Goal: Task Accomplishment & Management: Complete application form

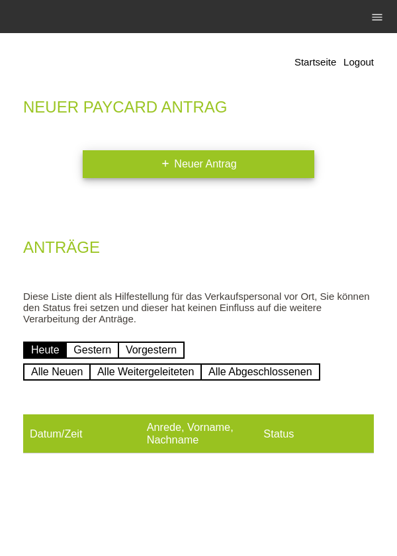
click at [217, 170] on link "add Neuer Antrag" at bounding box center [199, 164] width 232 height 28
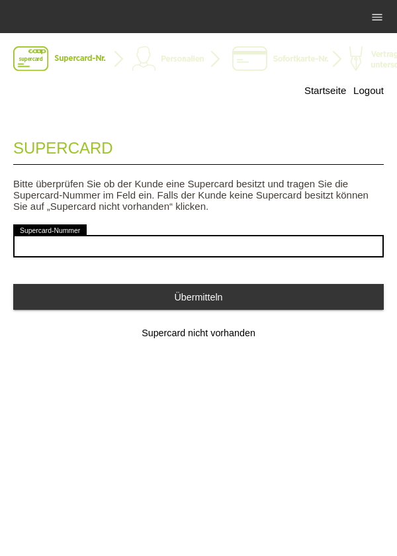
click at [217, 230] on div "error Supercard-Nummer" at bounding box center [198, 246] width 371 height 49
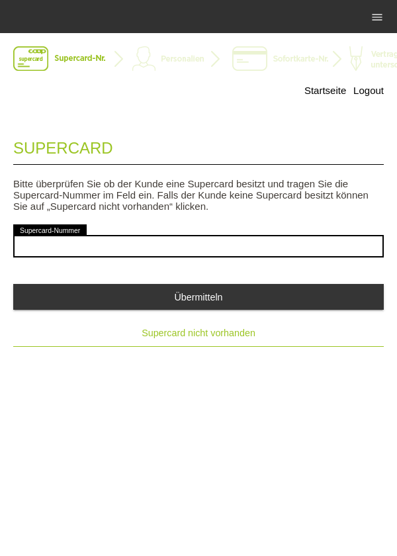
click at [210, 342] on button "Supercard nicht vorhanden" at bounding box center [198, 333] width 371 height 26
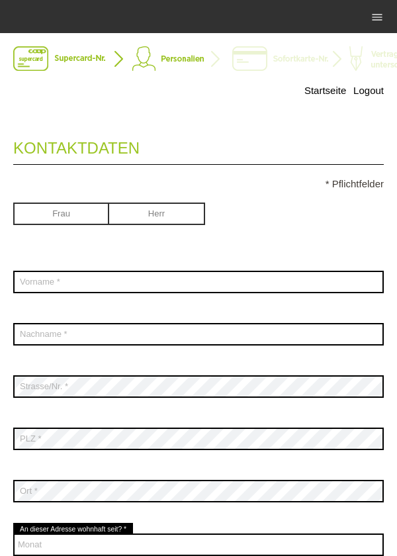
click at [160, 233] on div "Frau [PERSON_NAME]" at bounding box center [198, 215] width 371 height 52
click at [184, 213] on input "radio" at bounding box center [157, 213] width 96 height 20
radio input "true"
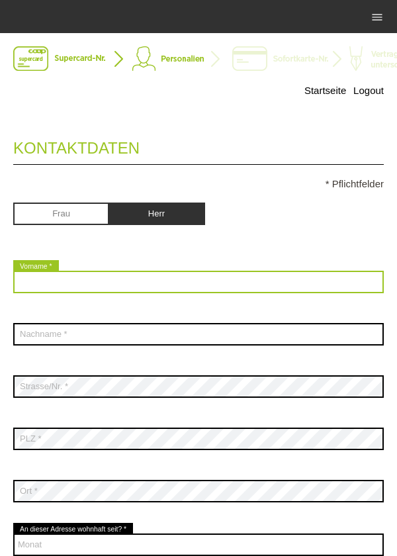
click at [168, 283] on input "text" at bounding box center [198, 282] width 371 height 23
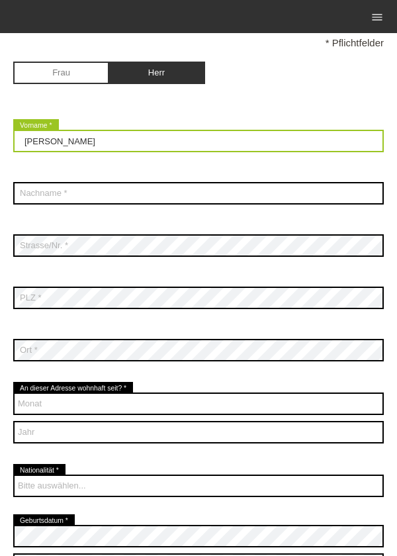
scroll to position [146, 0]
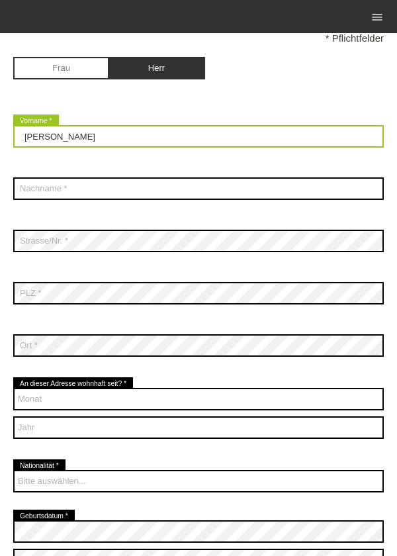
type input "[PERSON_NAME]"
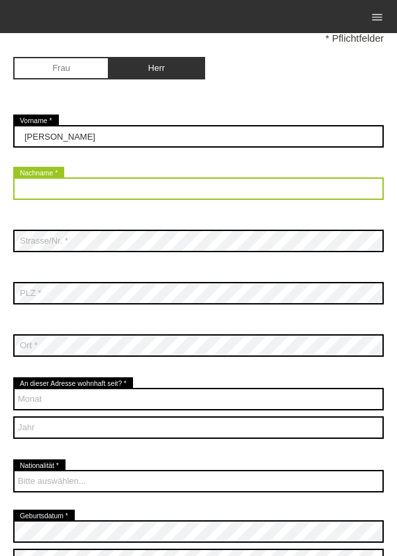
click at [182, 199] on input "text" at bounding box center [198, 188] width 371 height 23
type input "Kalauz"
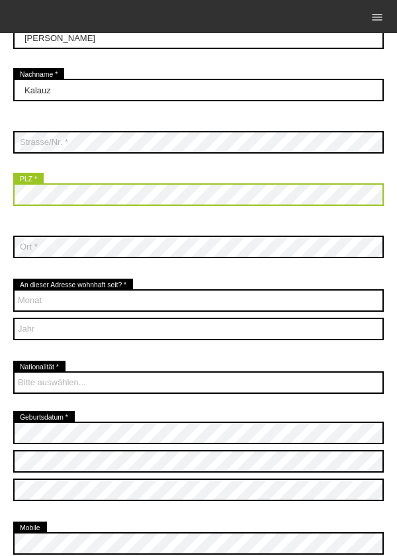
scroll to position [332, 0]
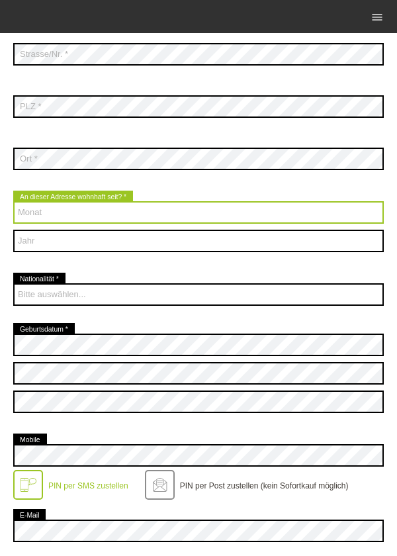
click at [241, 217] on select "Monat 01 02 03 04 05 06 07 08 09 10 11 12" at bounding box center [198, 212] width 371 height 23
select select "01"
click at [13, 203] on select "Monat 01 02 03 04 05 06 07 08 09 10 11 12" at bounding box center [198, 212] width 371 height 23
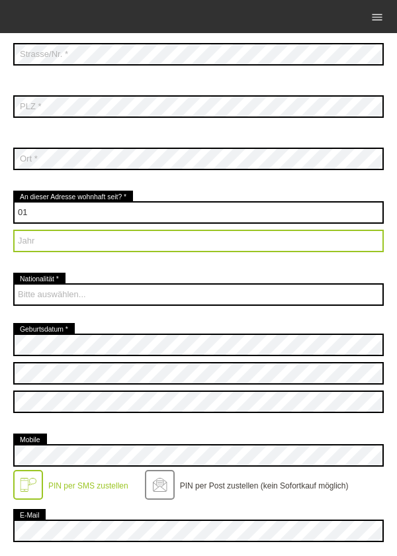
click at [177, 240] on select "Jahr 2025 2024 2023 2022 2021 2020 2019 2018 2017 2016" at bounding box center [198, 241] width 371 height 23
select select "2025"
click at [13, 231] on select "Jahr 2025 2024 2023 2022 2021 2020 2019 2018 2017 2016" at bounding box center [198, 241] width 371 height 23
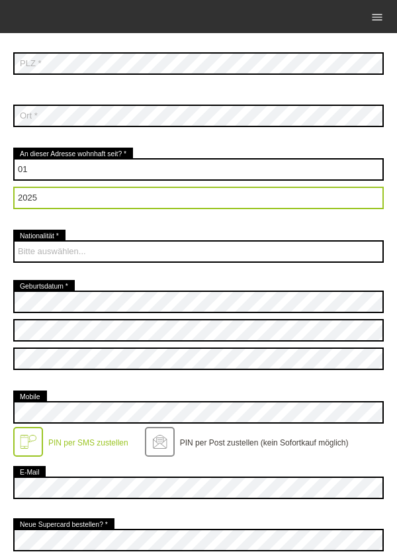
scroll to position [376, 0]
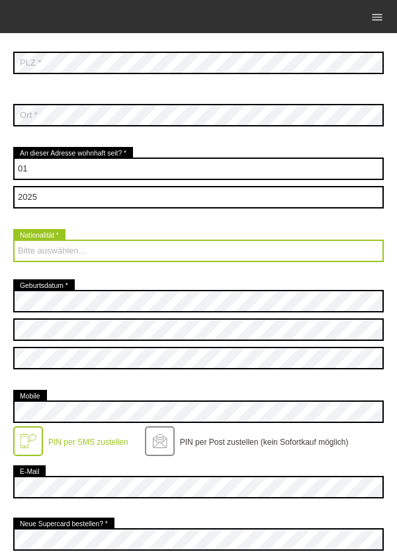
click at [297, 257] on select "Bitte auswählen... [GEOGRAPHIC_DATA] [GEOGRAPHIC_DATA] [GEOGRAPHIC_DATA] [GEOGR…" at bounding box center [198, 251] width 371 height 23
select select "CH"
click at [13, 241] on select "Bitte auswählen... [GEOGRAPHIC_DATA] [GEOGRAPHIC_DATA] [GEOGRAPHIC_DATA] [GEOGR…" at bounding box center [198, 251] width 371 height 23
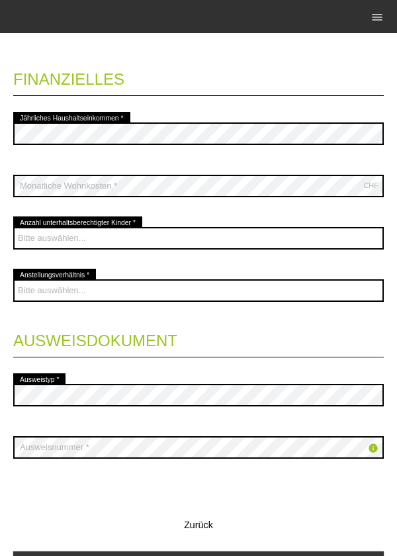
scroll to position [950, 0]
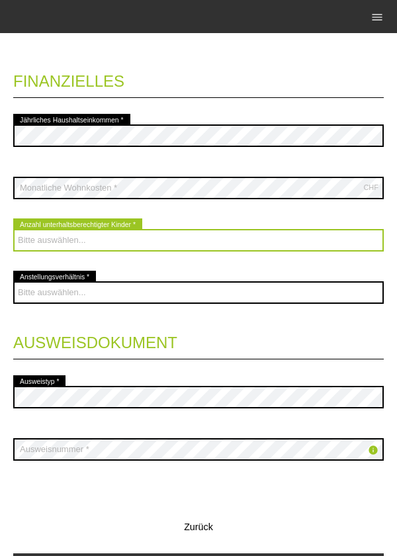
click at [309, 237] on select "Bitte auswählen... 0 1 2 3 4 5 6 7 8 9" at bounding box center [198, 240] width 371 height 23
select select "0"
click at [13, 230] on select "Bitte auswählen... 0 1 2 3 4 5 6 7 8 9" at bounding box center [198, 240] width 371 height 23
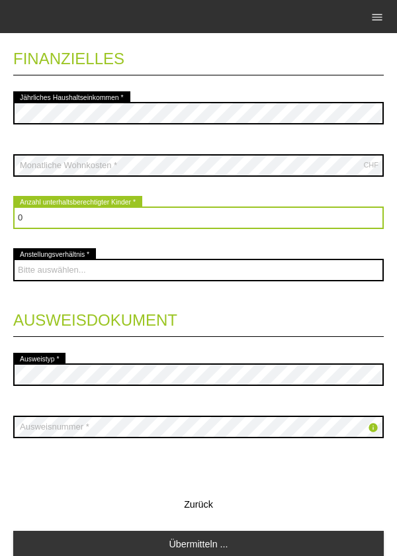
scroll to position [977, 0]
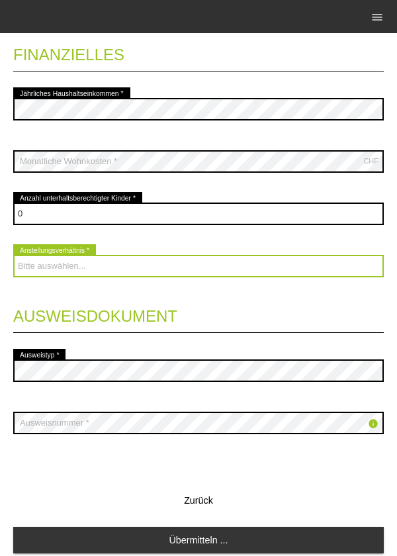
click at [332, 277] on select "Bitte auswählen... Unbefristet Befristet Lehrling/Student Pensioniert Nicht arb…" at bounding box center [198, 266] width 371 height 23
click at [13, 256] on select "Bitte auswählen... Unbefristet Befristet Lehrling/Student Pensioniert Nicht arb…" at bounding box center [198, 266] width 371 height 23
click at [266, 266] on select "Bitte auswählen... Unbefristet Befristet Lehrling/Student Pensioniert Nicht arb…" at bounding box center [198, 266] width 371 height 23
select select "UNLIMITED"
click at [13, 256] on select "Bitte auswählen... Unbefristet Befristet Lehrling/Student Pensioniert Nicht arb…" at bounding box center [198, 266] width 371 height 23
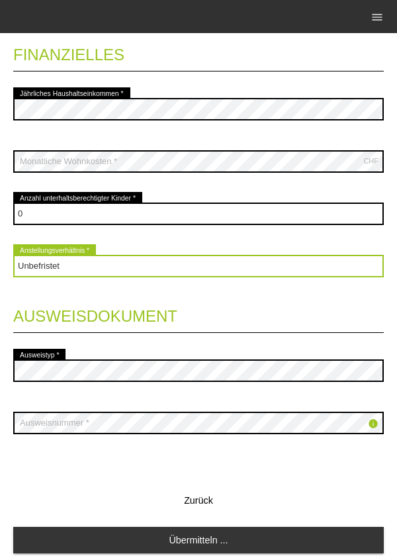
scroll to position [1028, 0]
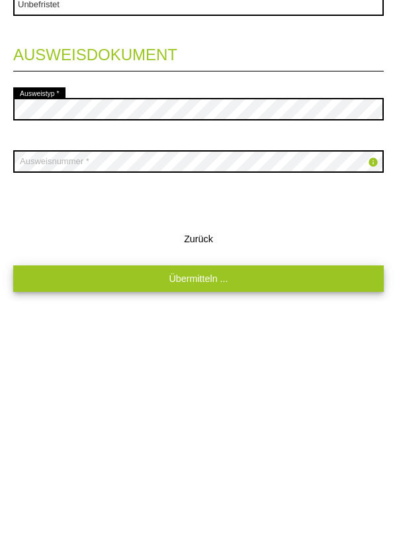
click at [236, 495] on link "Übermitteln ..." at bounding box center [198, 492] width 371 height 26
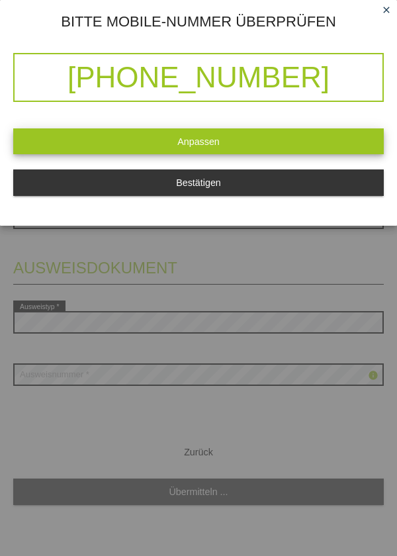
click at [311, 140] on link "Anpassen" at bounding box center [198, 141] width 371 height 26
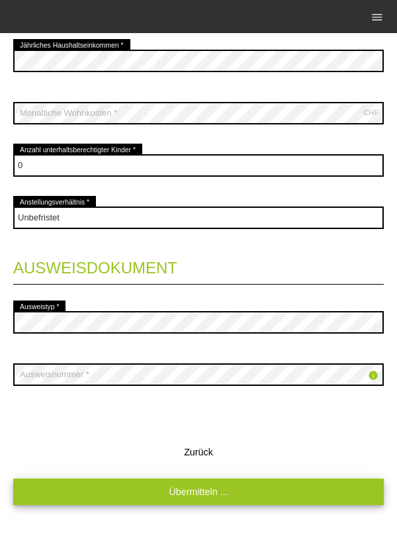
click at [281, 489] on link "Übermitteln ..." at bounding box center [198, 492] width 371 height 26
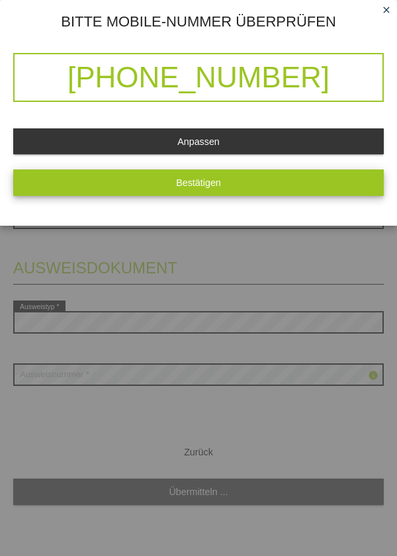
click at [195, 191] on button "Bestätigen" at bounding box center [198, 183] width 371 height 26
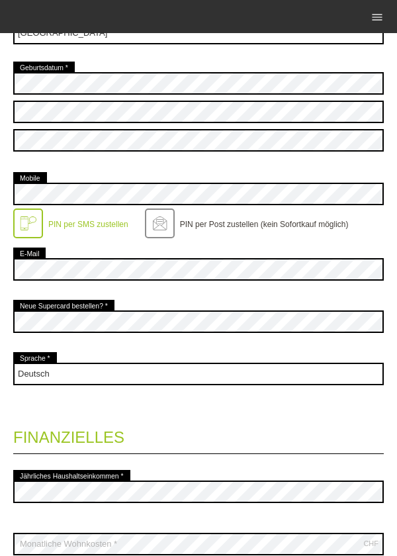
scroll to position [1055, 0]
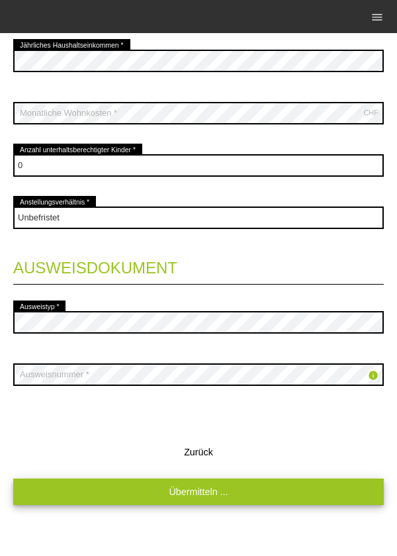
click at [190, 494] on link "Übermitteln ..." at bounding box center [198, 492] width 371 height 26
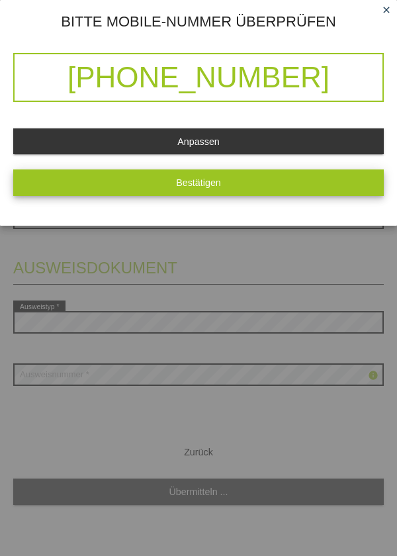
click at [235, 183] on button "Bestätigen" at bounding box center [198, 183] width 371 height 26
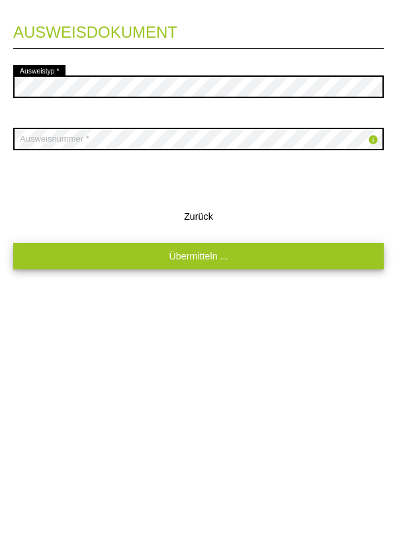
click at [233, 501] on link "Übermitteln ..." at bounding box center [198, 492] width 371 height 26
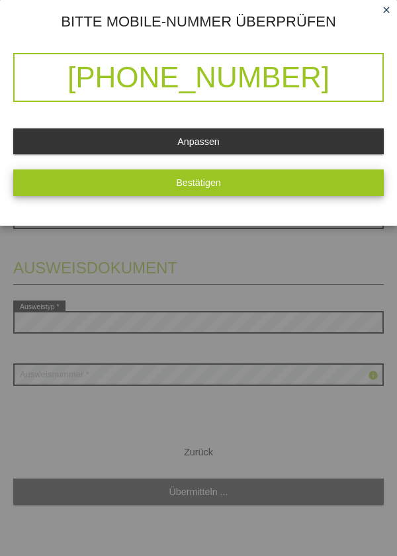
click at [267, 191] on button "Bestätigen" at bounding box center [198, 183] width 371 height 26
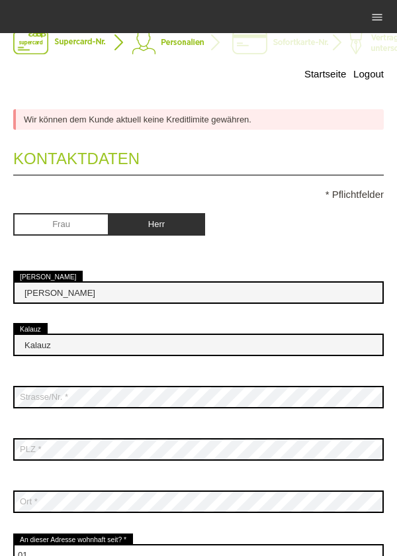
scroll to position [13, 0]
